Goal: Obtain resource: Obtain resource

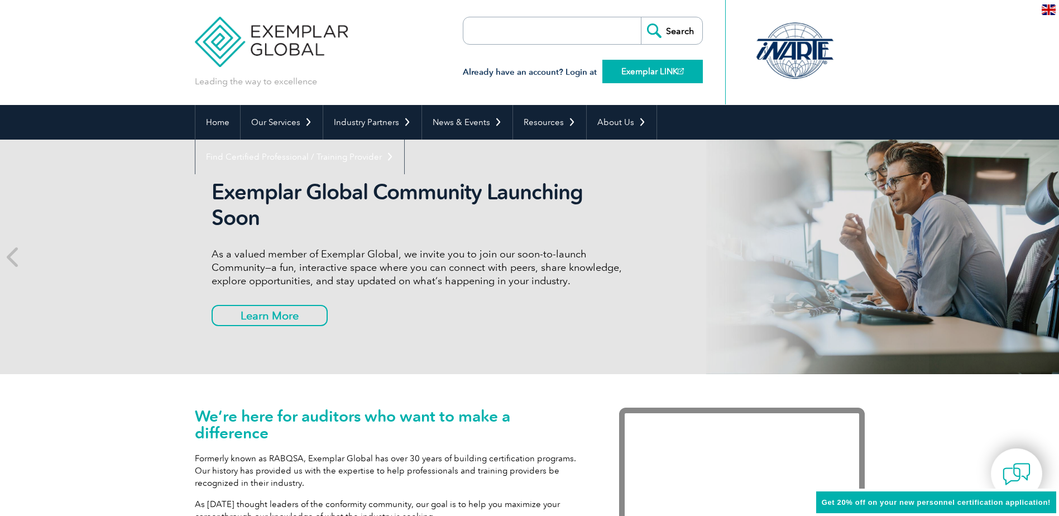
click at [677, 69] on link "Exemplar LINK" at bounding box center [652, 71] width 101 height 23
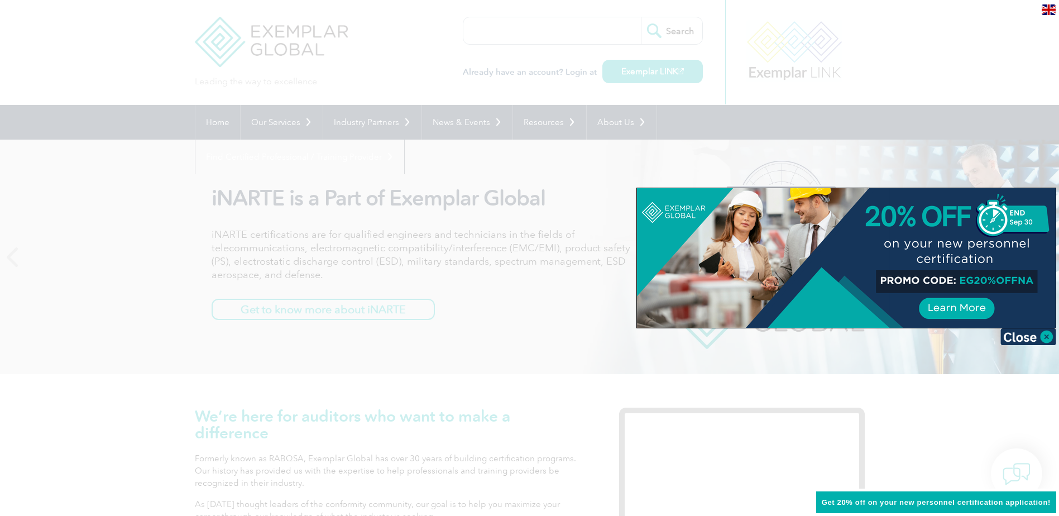
click at [222, 127] on div at bounding box center [529, 258] width 1059 height 516
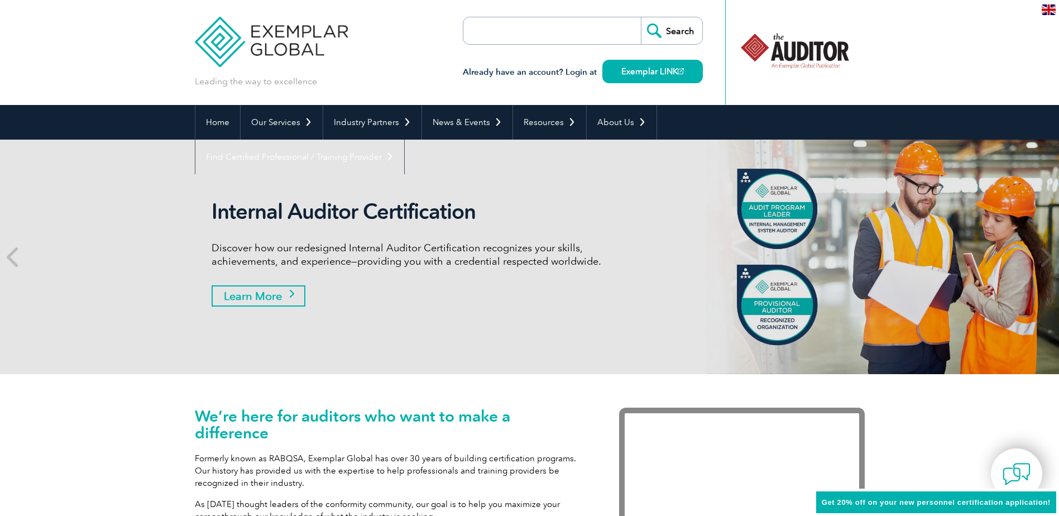
click at [252, 294] on link "Learn More" at bounding box center [259, 295] width 94 height 21
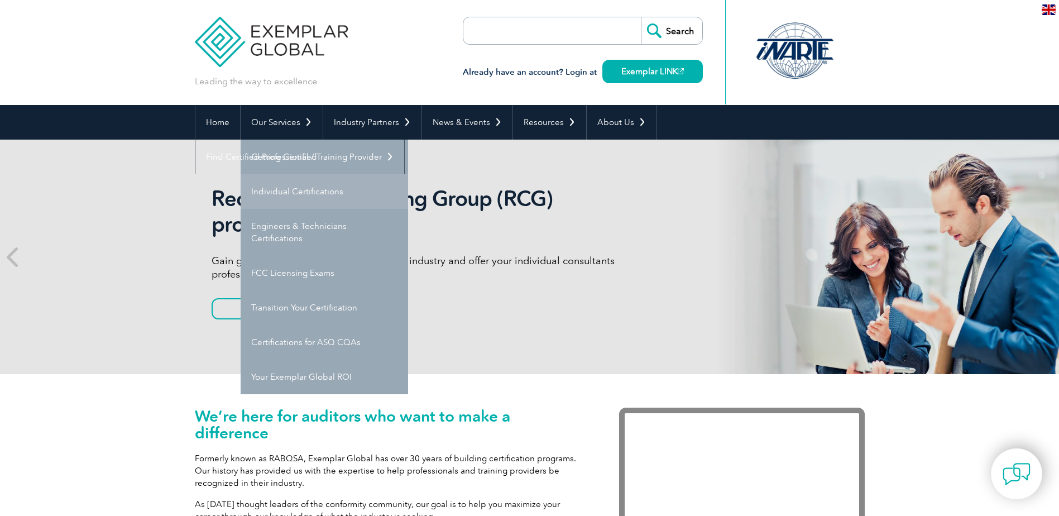
click at [285, 193] on link "Individual Certifications" at bounding box center [325, 191] width 168 height 35
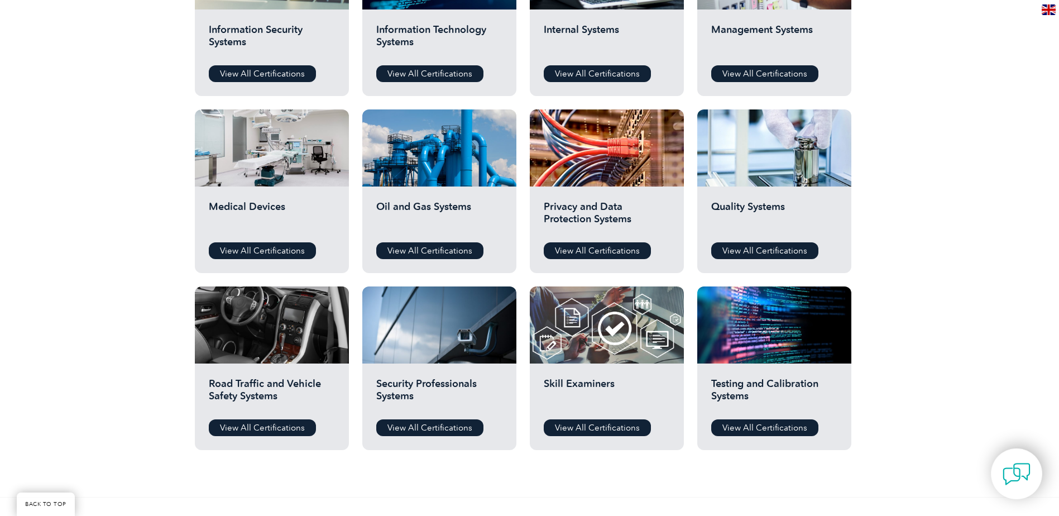
scroll to position [670, 0]
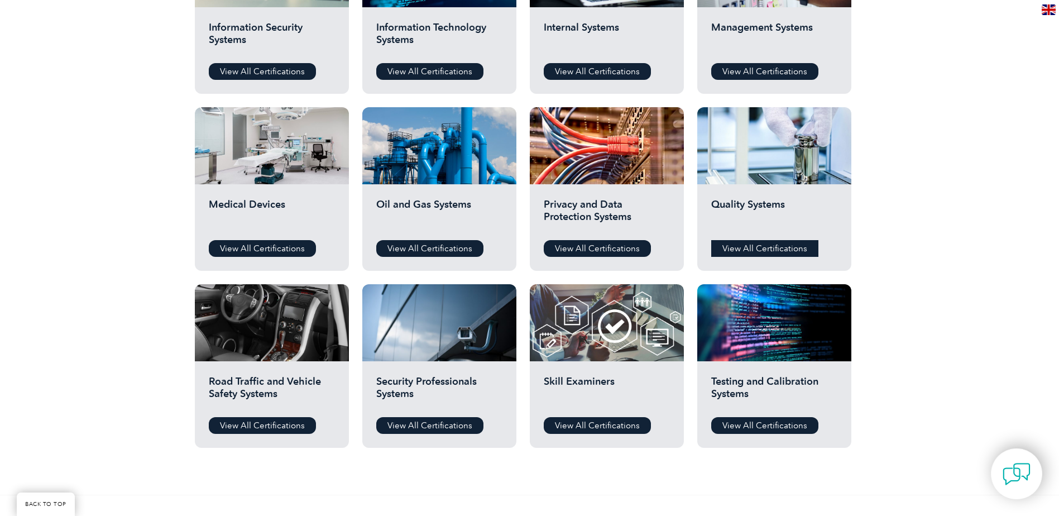
click at [771, 247] on link "View All Certifications" at bounding box center [764, 248] width 107 height 17
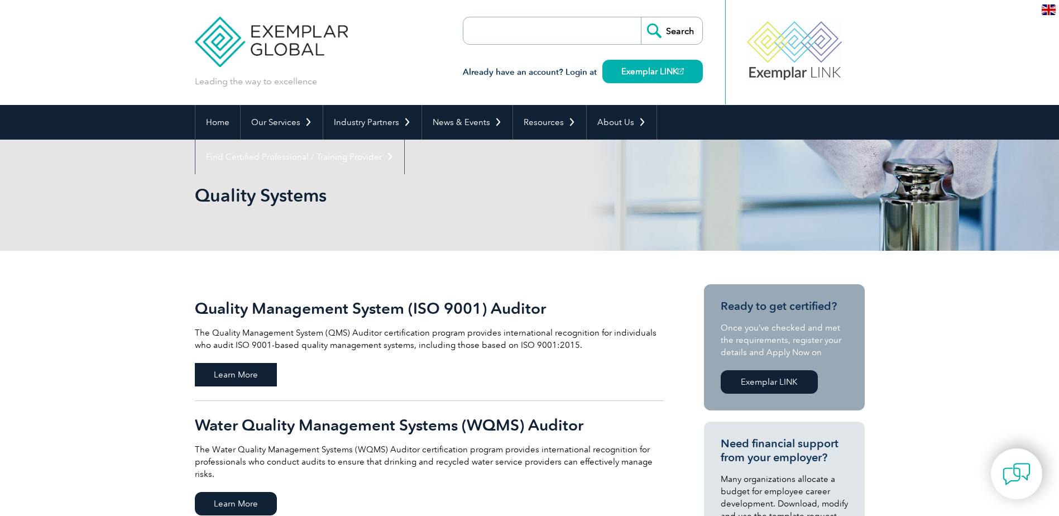
click at [246, 373] on span "Learn More" at bounding box center [236, 374] width 82 height 23
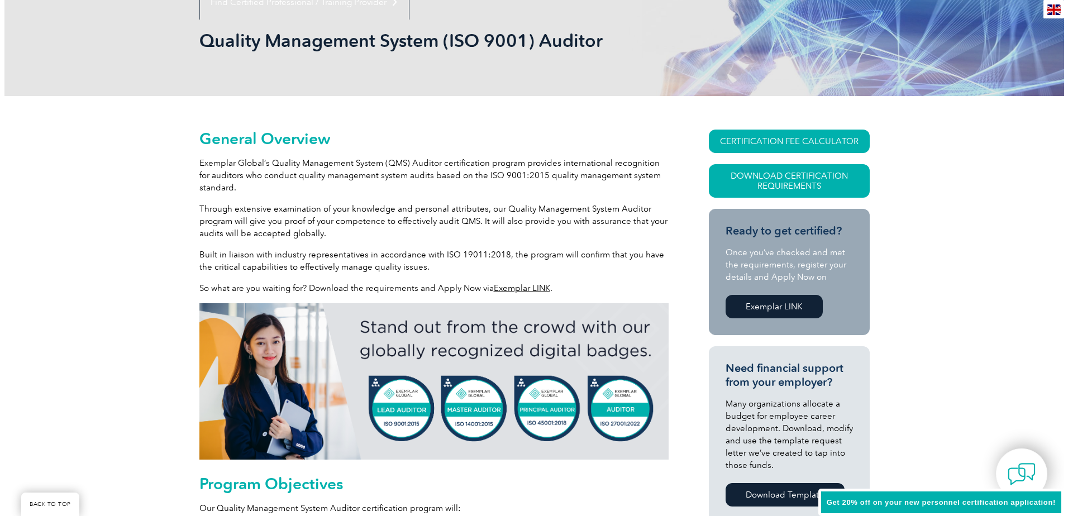
scroll to position [168, 0]
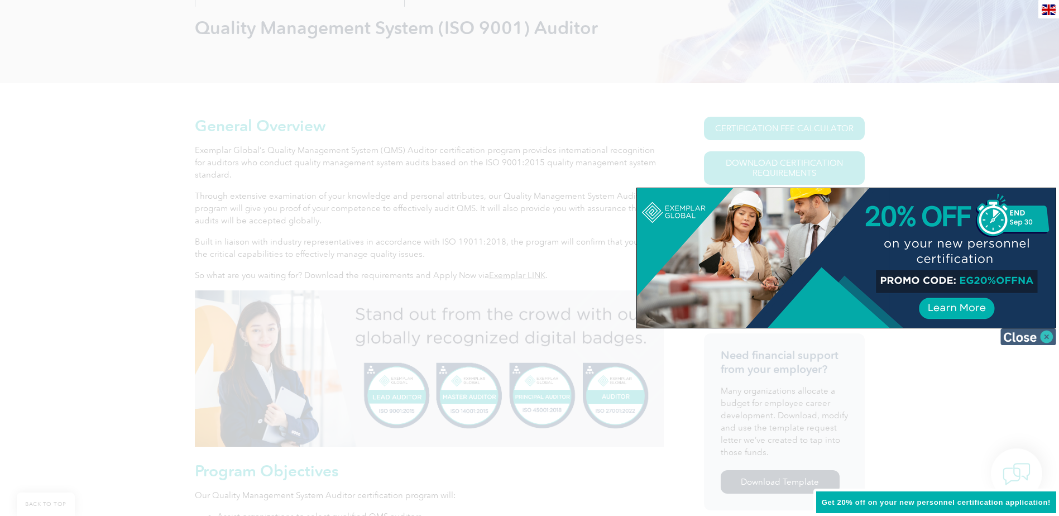
click at [1048, 338] on img at bounding box center [1029, 336] width 56 height 17
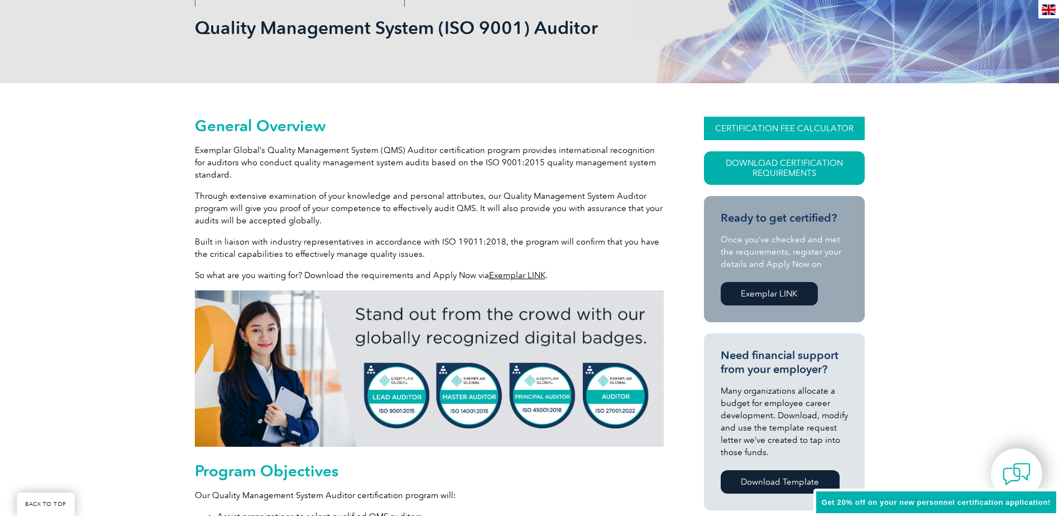
click at [806, 125] on link "CERTIFICATION FEE CALCULATOR" at bounding box center [784, 128] width 161 height 23
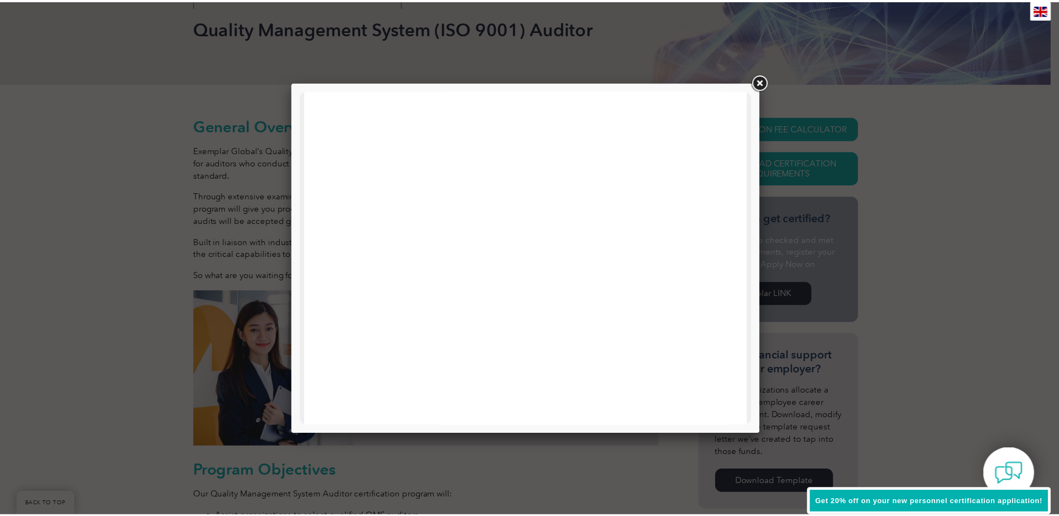
scroll to position [533, 0]
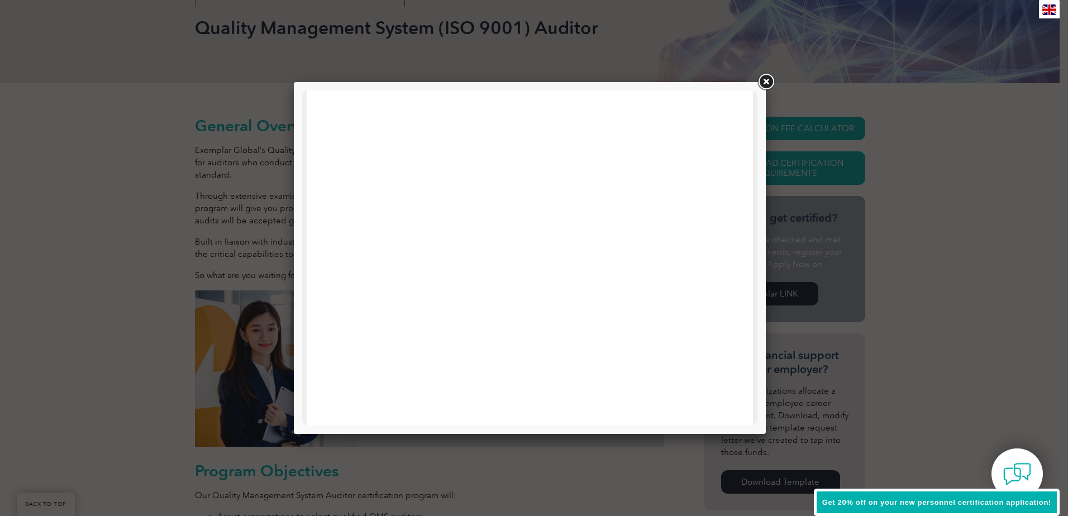
click at [771, 82] on link at bounding box center [765, 82] width 20 height 20
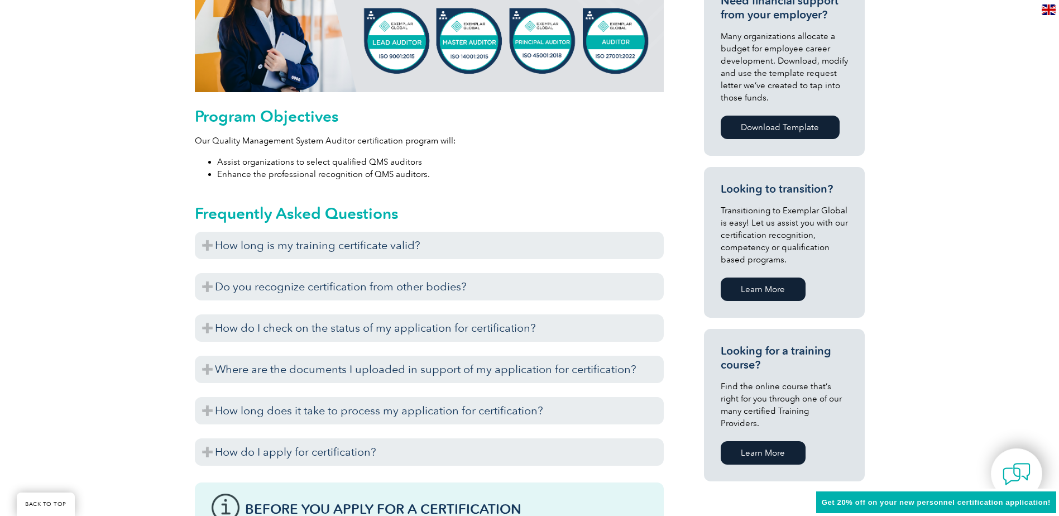
scroll to position [503, 0]
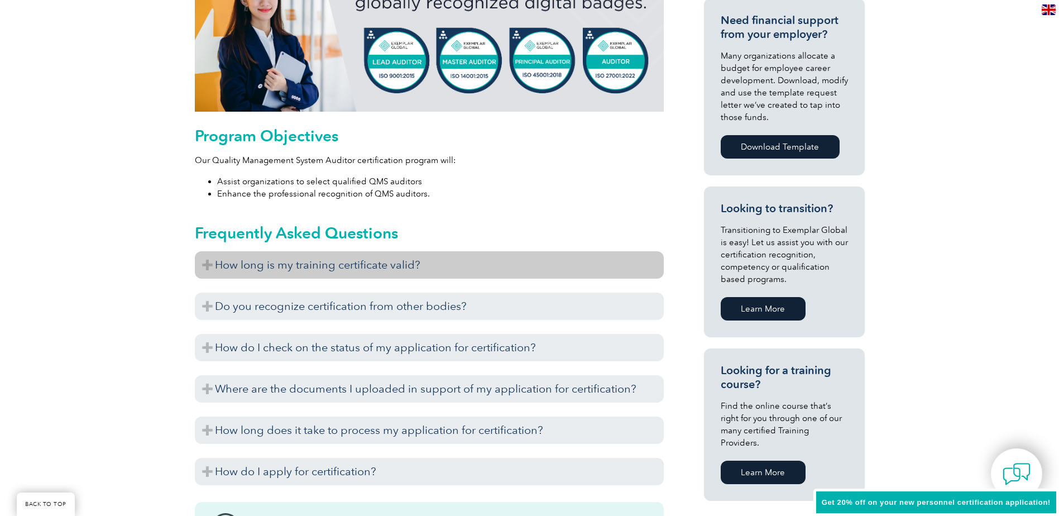
click at [203, 264] on h3 "How long is my training certificate valid?" at bounding box center [429, 264] width 469 height 27
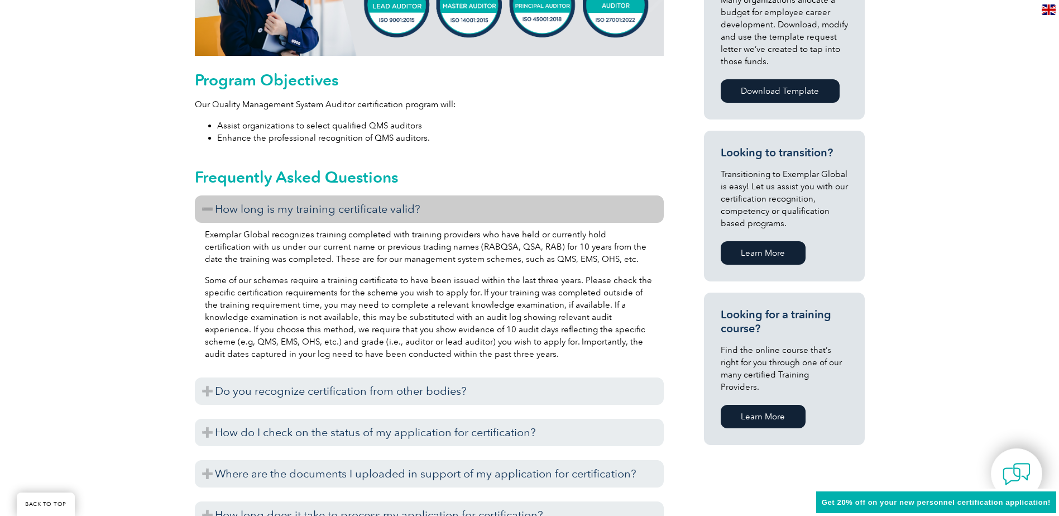
scroll to position [614, 0]
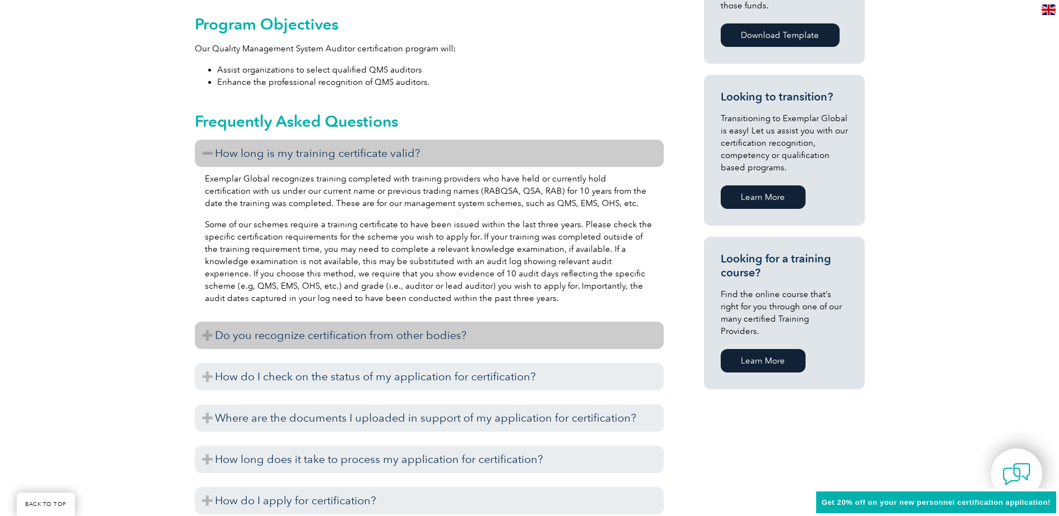
click at [205, 332] on h3 "Do you recognize certification from other bodies?" at bounding box center [429, 335] width 469 height 27
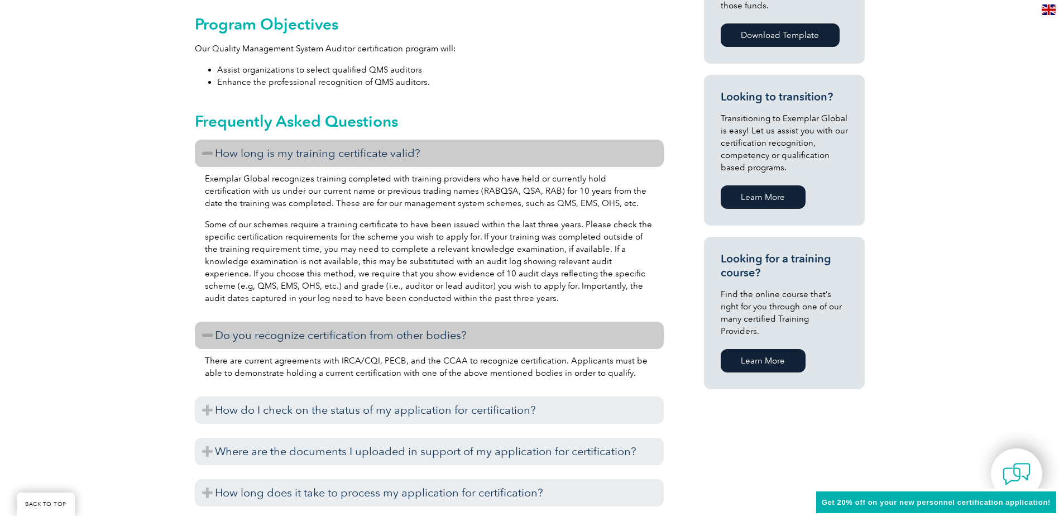
scroll to position [670, 0]
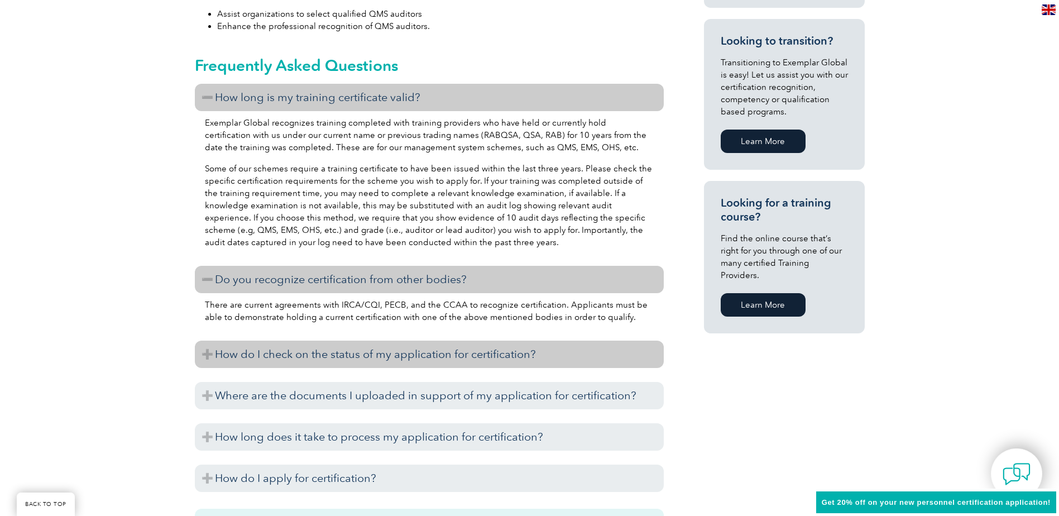
click at [199, 351] on h3 "How do I check on the status of my application for certification?" at bounding box center [429, 354] width 469 height 27
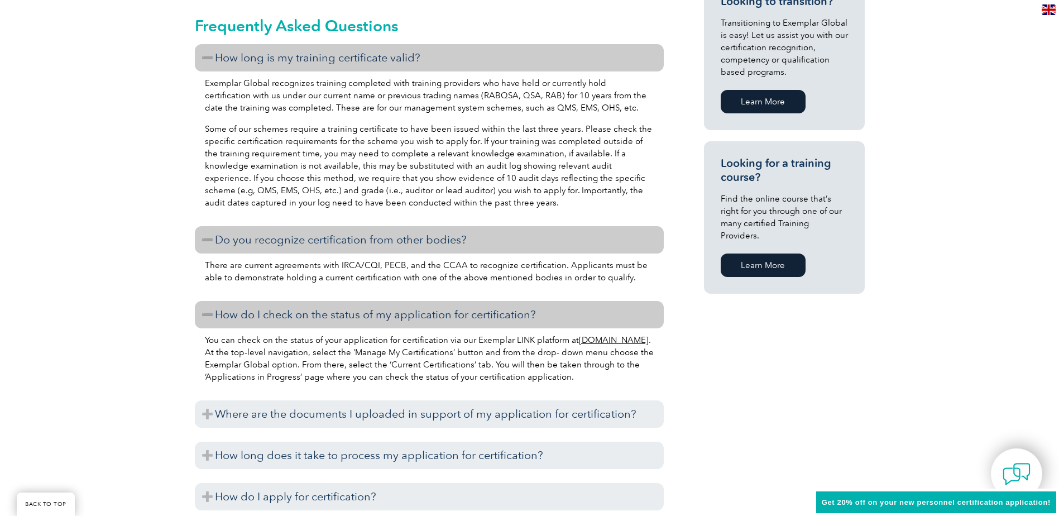
scroll to position [726, 0]
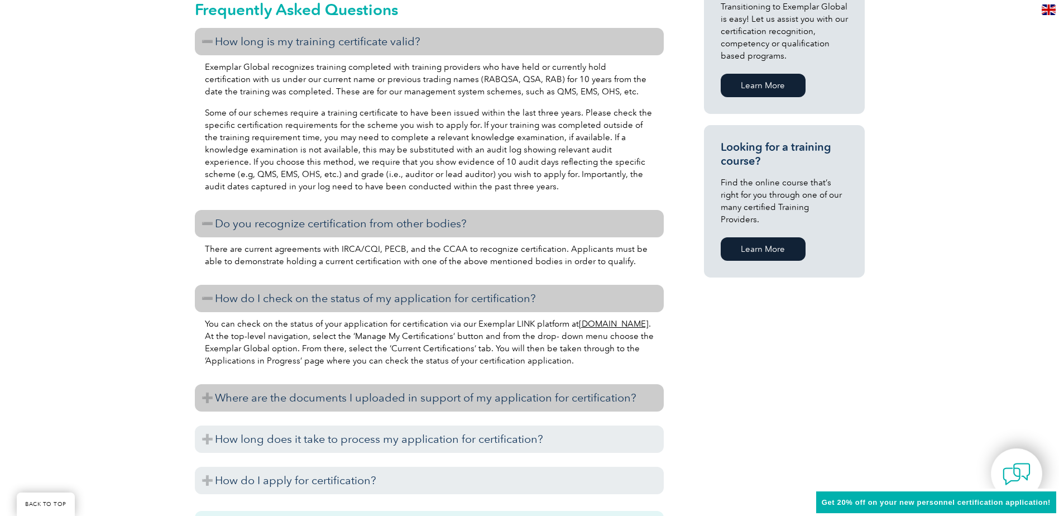
click at [207, 400] on h3 "Where are the documents I uploaded in support of my application for certificati…" at bounding box center [429, 397] width 469 height 27
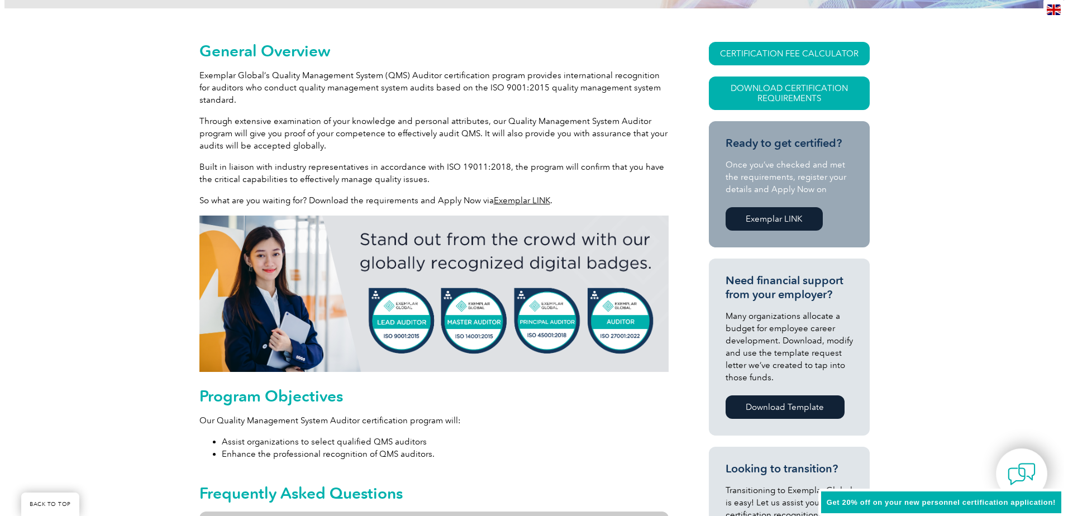
scroll to position [223, 0]
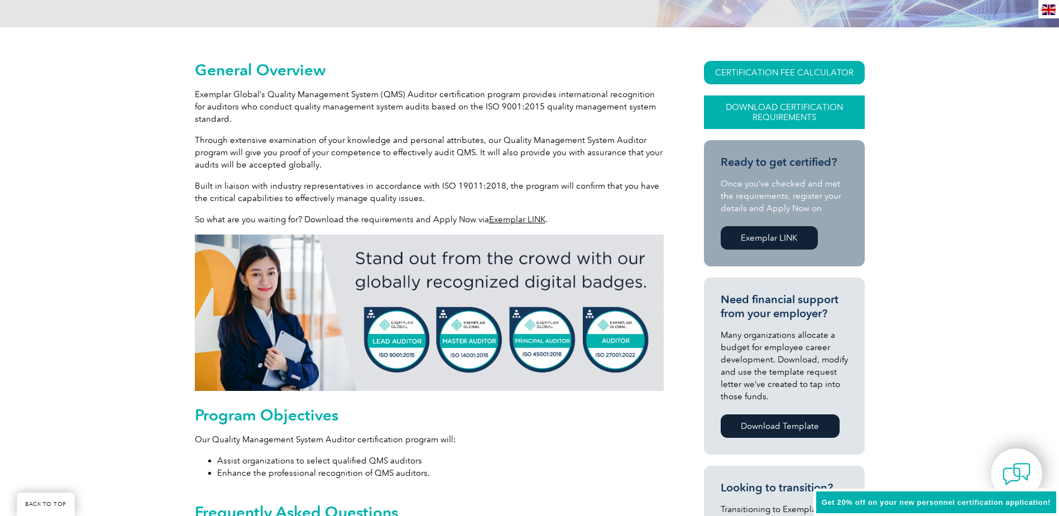
click at [802, 109] on link "Download Certification Requirements" at bounding box center [784, 112] width 161 height 34
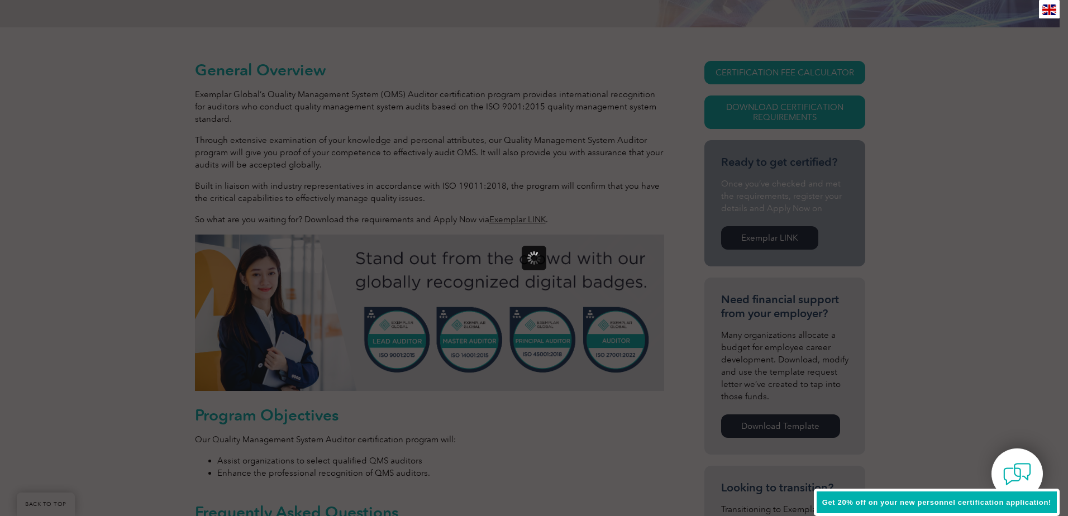
scroll to position [0, 0]
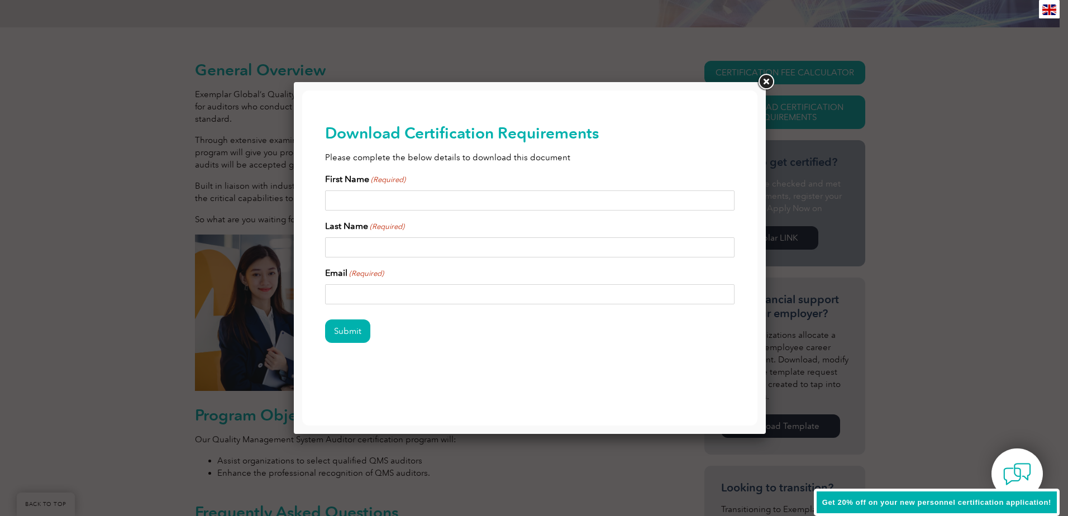
click at [492, 200] on input "First Name (Required)" at bounding box center [530, 200] width 410 height 20
type input "Susan"
type input "Robison"
drag, startPoint x: 462, startPoint y: 291, endPoint x: 316, endPoint y: 276, distance: 146.6
click at [316, 276] on div "Download Certification Requirements Please complete the below details to downlo…" at bounding box center [529, 251] width 455 height 322
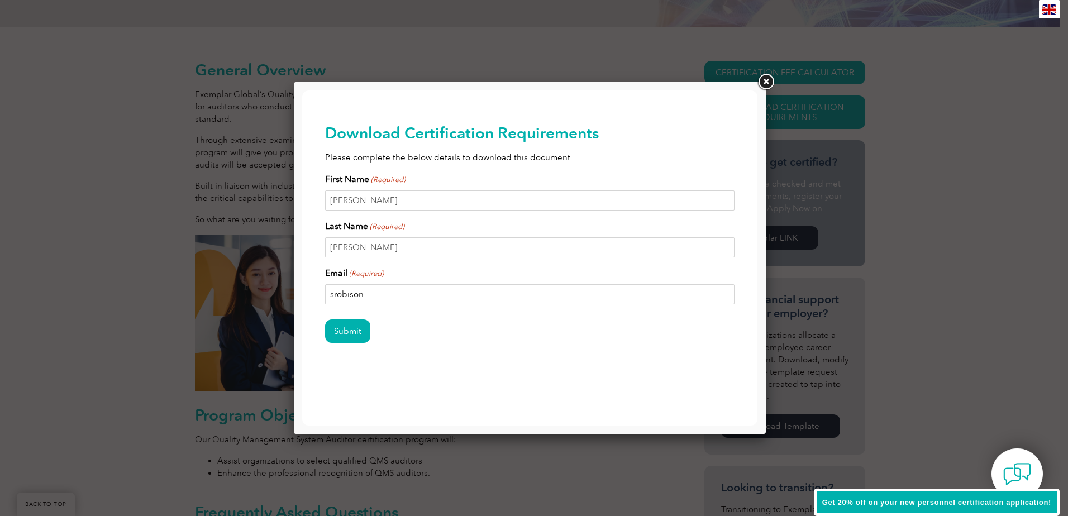
type input "srobison@h-pproducts.com"
click at [345, 333] on input "Submit" at bounding box center [347, 330] width 45 height 23
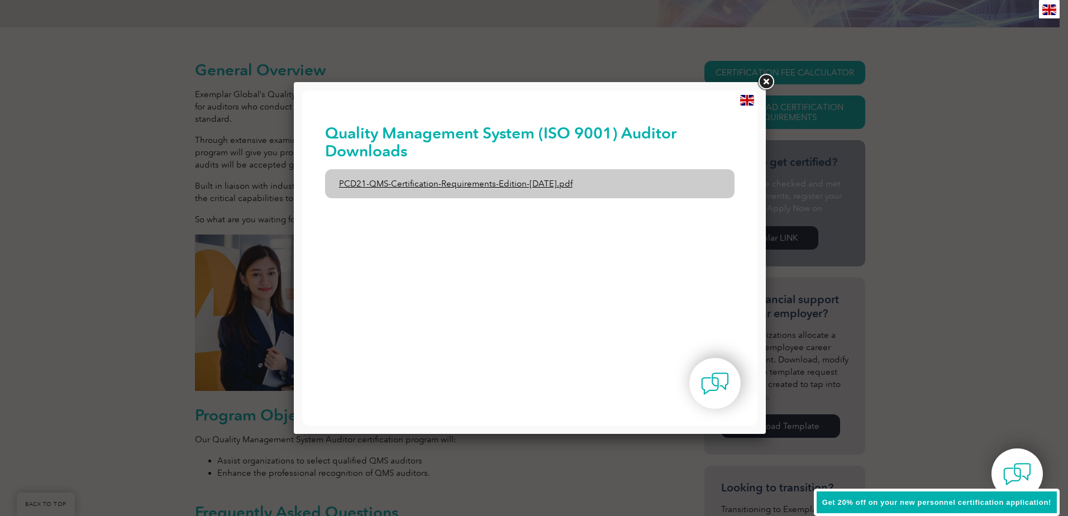
click at [561, 184] on link "PCD21-QMS-Certification-Requirements-Edition-2-April-2022.pdf" at bounding box center [530, 183] width 410 height 29
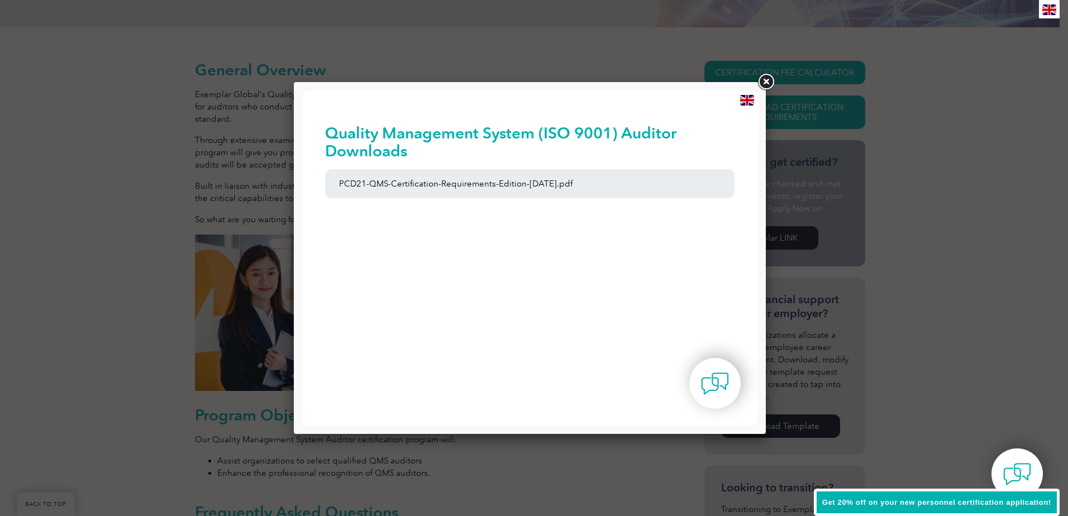
click at [765, 79] on link at bounding box center [765, 82] width 20 height 20
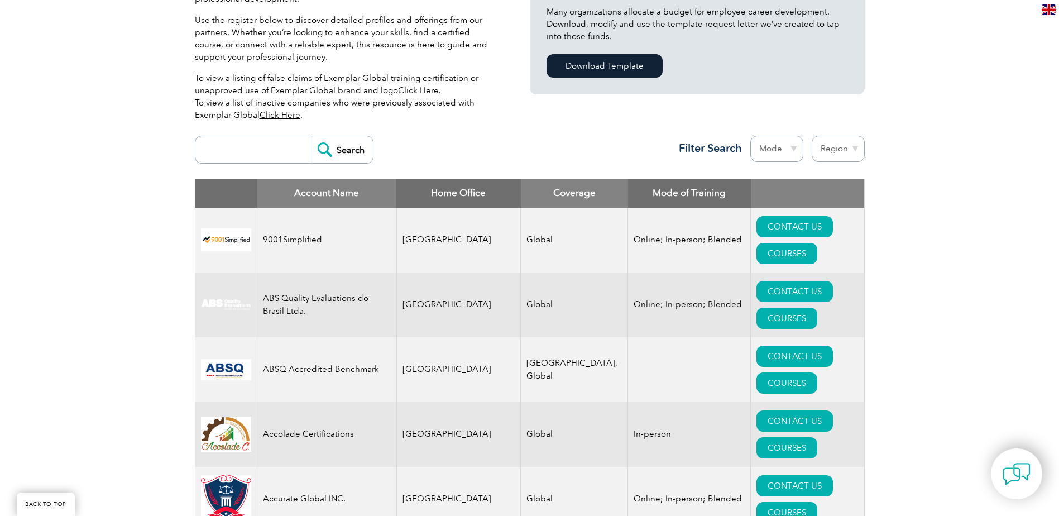
scroll to position [13837, 0]
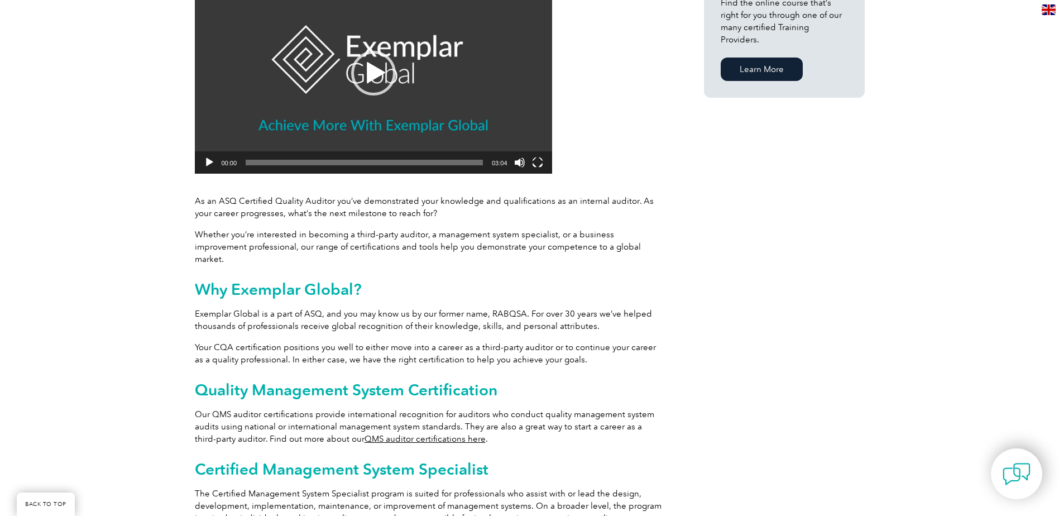
scroll to position [391, 0]
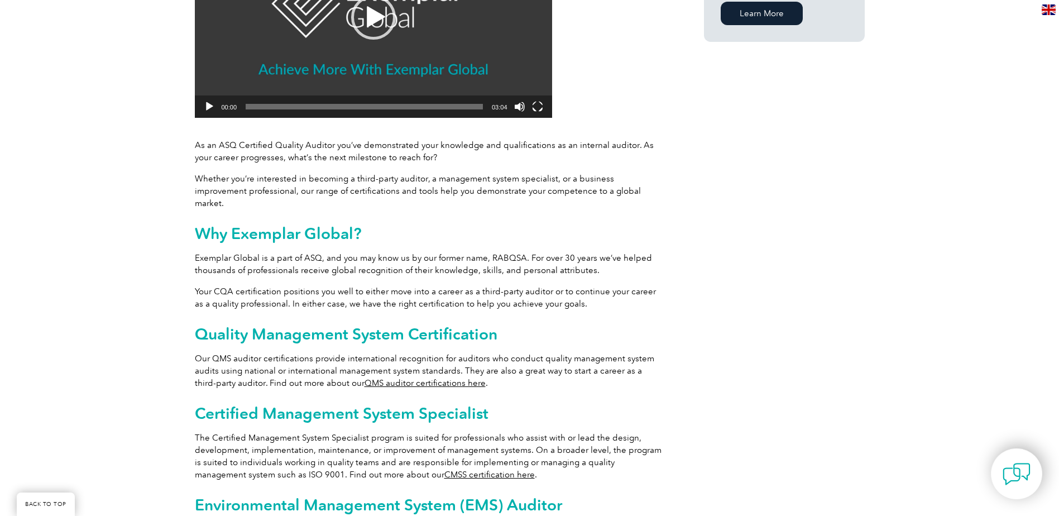
click at [432, 378] on link "QMS auditor certifications here" at bounding box center [425, 383] width 121 height 10
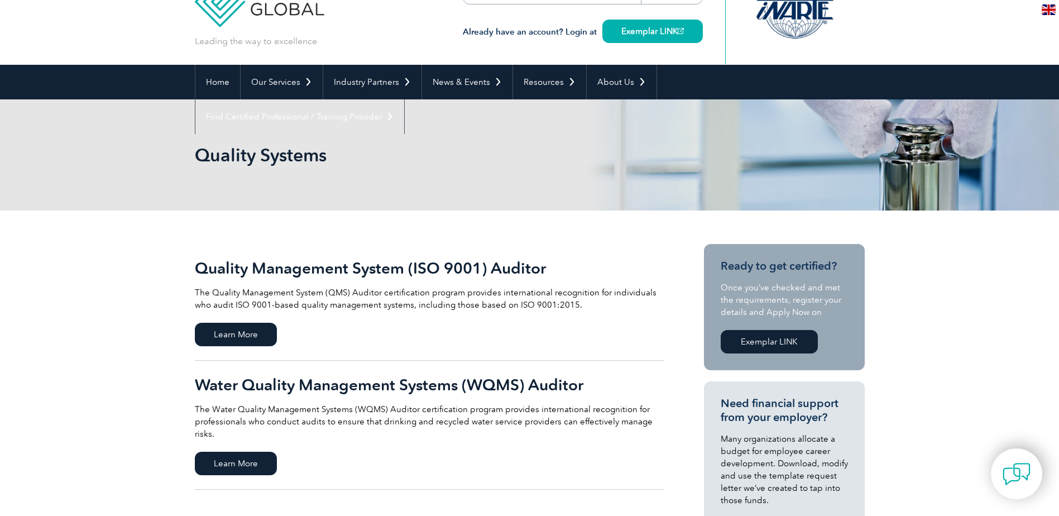
scroll to position [112, 0]
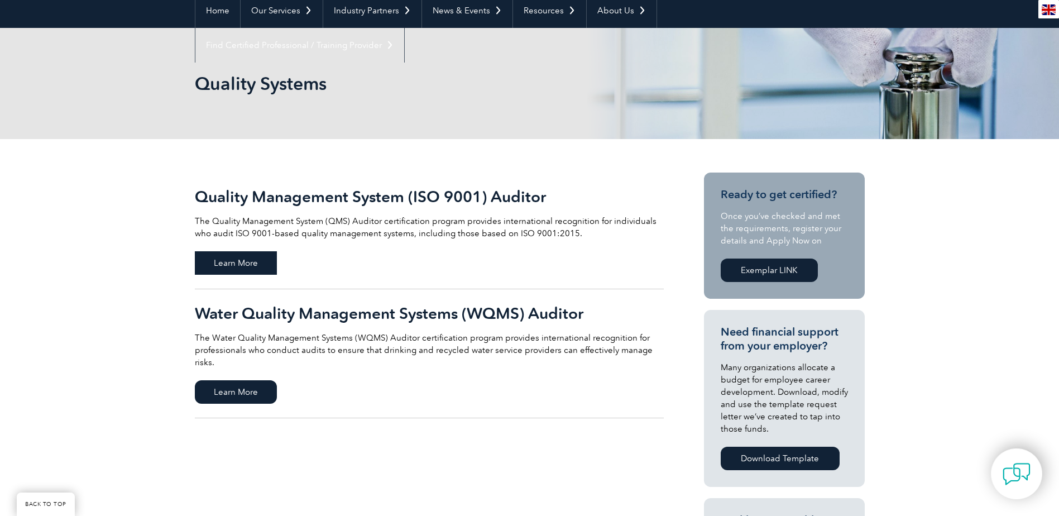
click at [225, 262] on span "Learn More" at bounding box center [236, 262] width 82 height 23
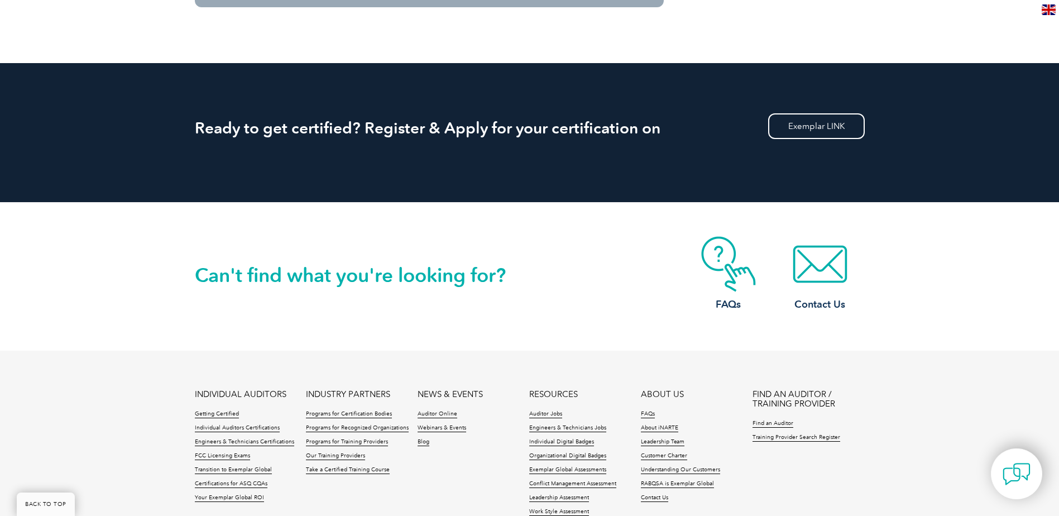
scroll to position [1396, 0]
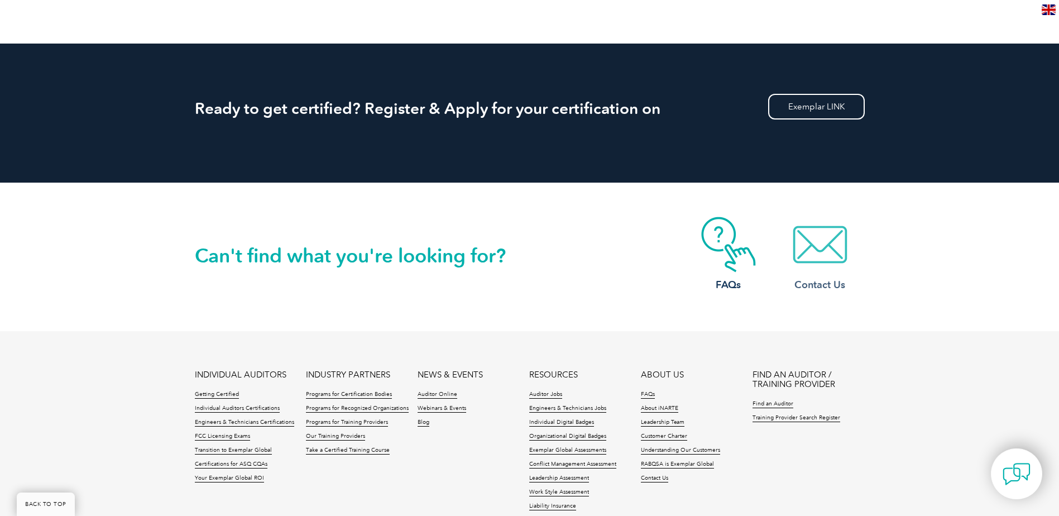
click at [828, 247] on img at bounding box center [820, 245] width 89 height 56
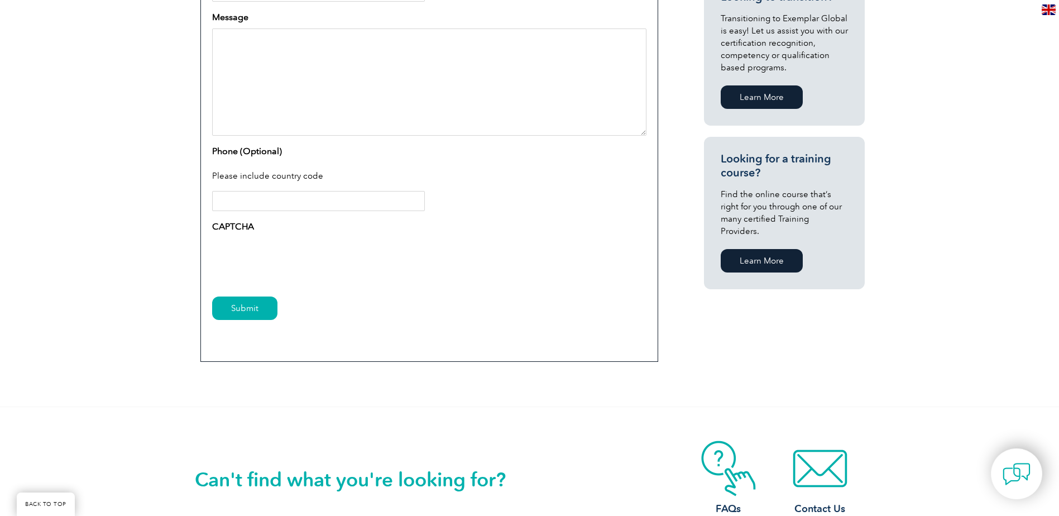
scroll to position [670, 0]
